Goal: Task Accomplishment & Management: Manage account settings

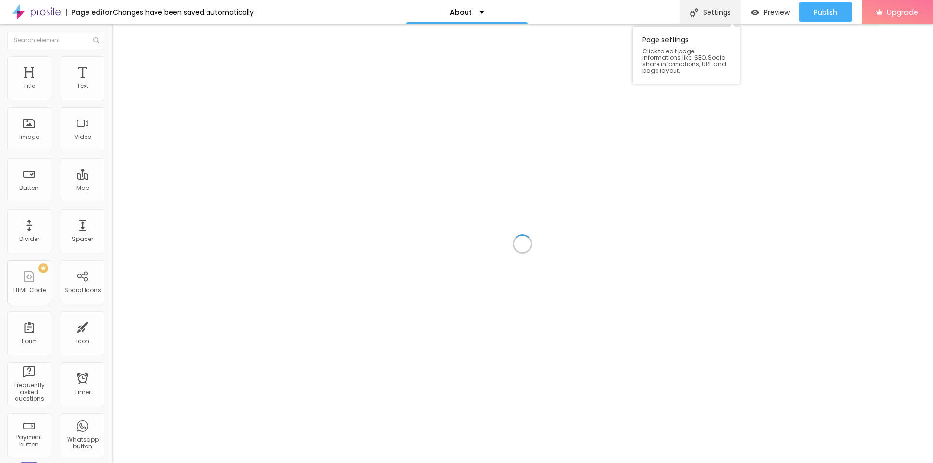
click at [711, 10] on div "Settings" at bounding box center [710, 12] width 61 height 24
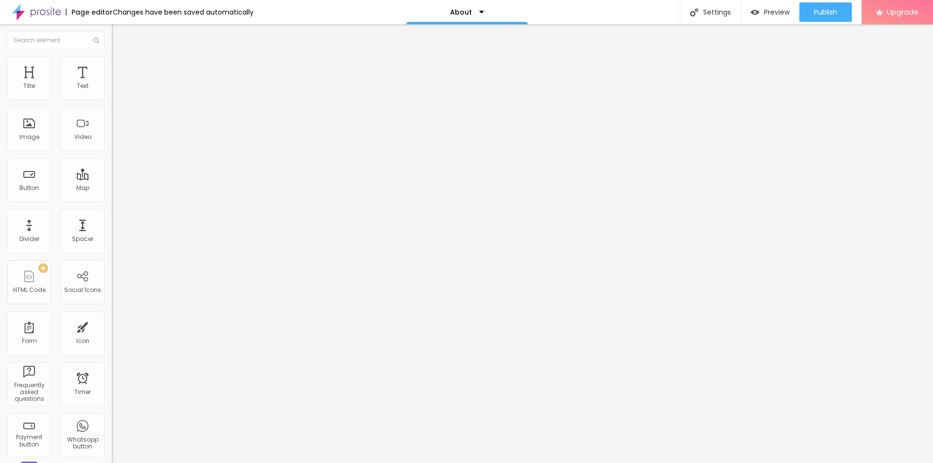
drag, startPoint x: 445, startPoint y: 223, endPoint x: 329, endPoint y: 228, distance: 116.3
paste input "SX66 Kopen Kruidvat of Online? Vergelijk Prijzen en [PERSON_NAME] Ervaringen"
type input "SX66 Kopen Kruidvat of Online? Vergelijk Prijzen en [PERSON_NAME] Ervaringen"
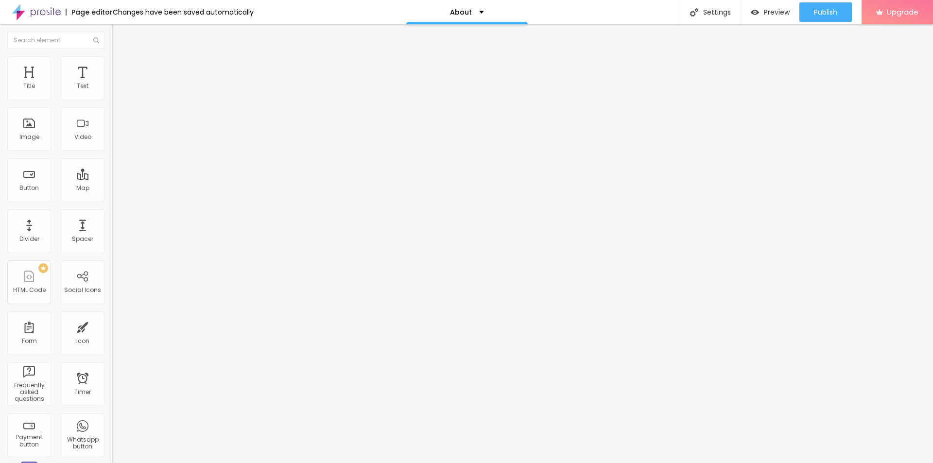
click at [112, 84] on span "Change image" at bounding box center [138, 79] width 52 height 8
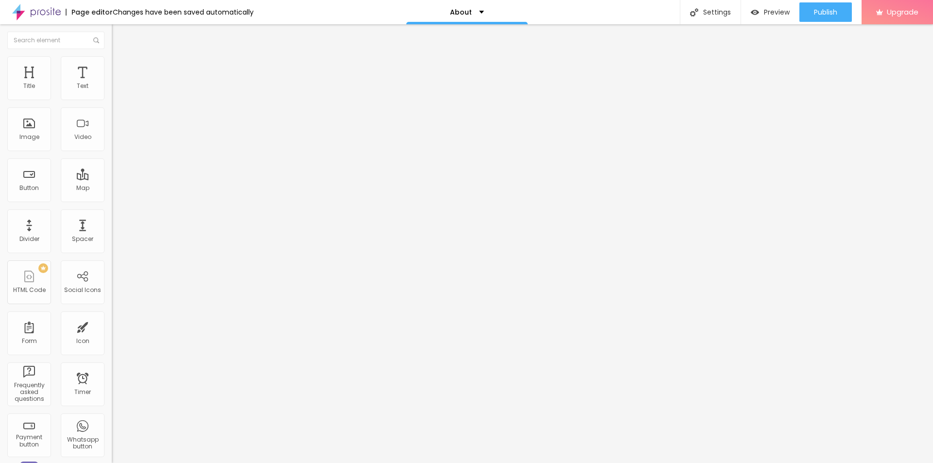
click at [824, 10] on span "Publish" at bounding box center [825, 12] width 23 height 8
